Goal: Find specific page/section

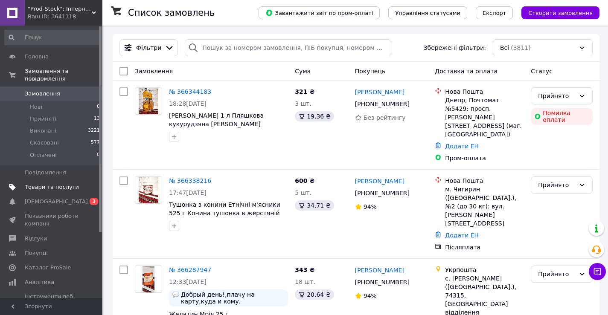
click at [85, 183] on span at bounding box center [90, 187] width 23 height 8
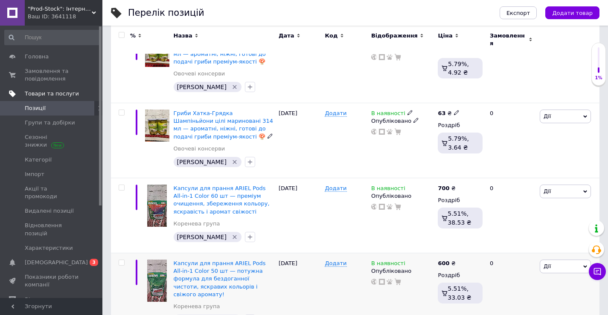
scroll to position [171, 0]
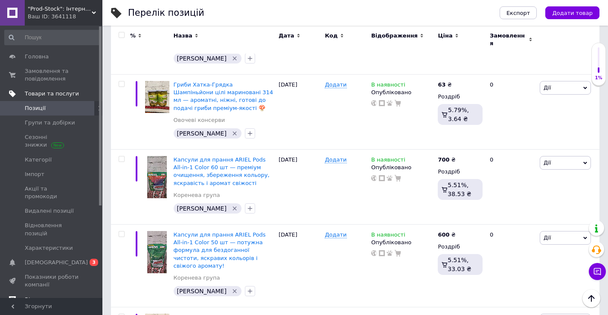
click at [41, 296] on span "Відгуки" at bounding box center [36, 300] width 22 height 8
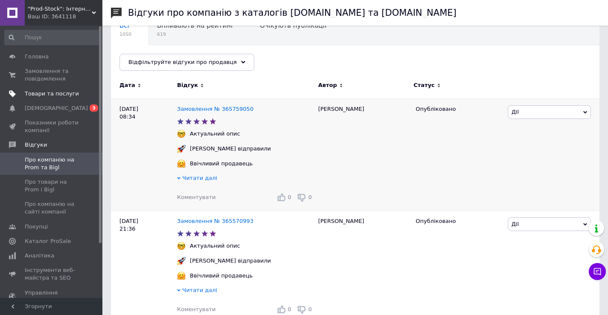
scroll to position [57, 0]
